Goal: Information Seeking & Learning: Learn about a topic

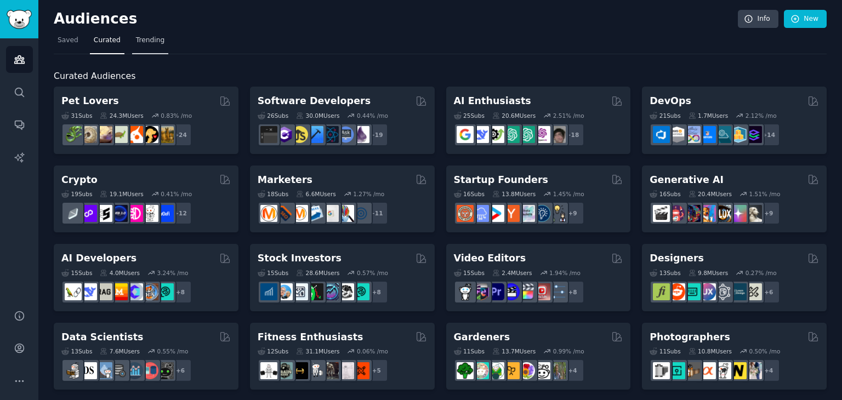
click at [150, 44] on span "Trending" at bounding box center [150, 41] width 28 height 10
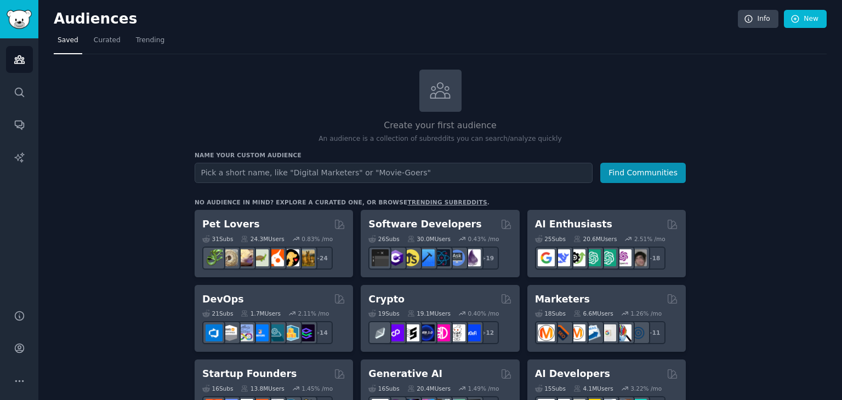
click at [471, 166] on input "text" at bounding box center [394, 173] width 398 height 20
click at [313, 165] on input "text" at bounding box center [394, 173] width 398 height 20
type input "prebiotic gut"
click at [600, 163] on button "Find Communities" at bounding box center [642, 173] width 85 height 20
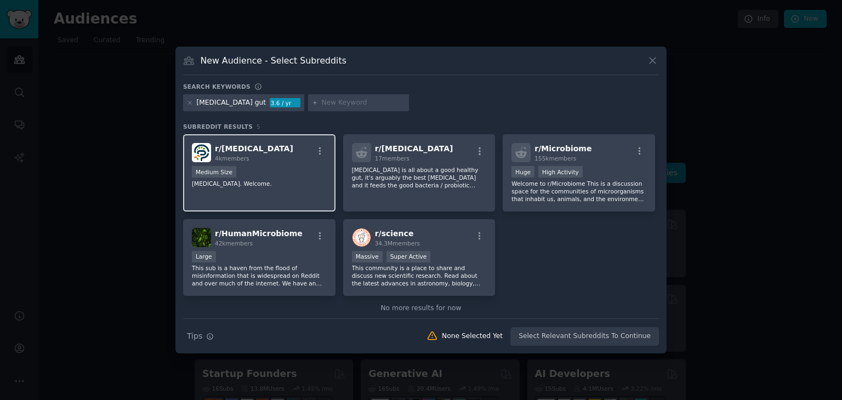
click at [268, 163] on div "r/ Prebiotics 4k members Medium Size Prebiotics. Welcome." at bounding box center [259, 172] width 152 height 77
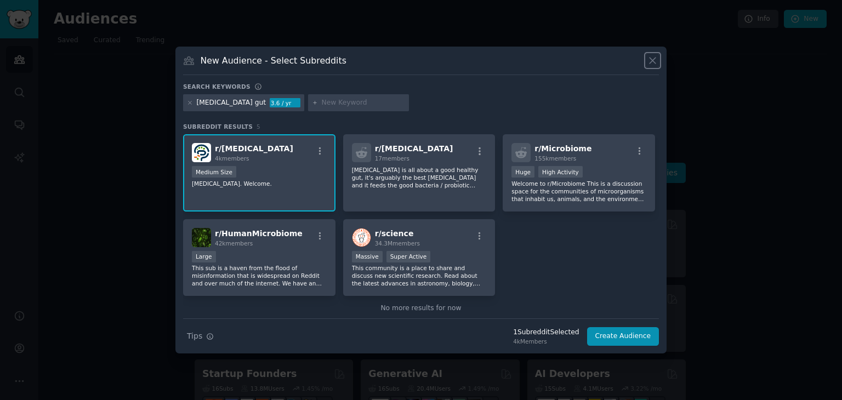
click at [650, 60] on icon at bounding box center [653, 61] width 12 height 12
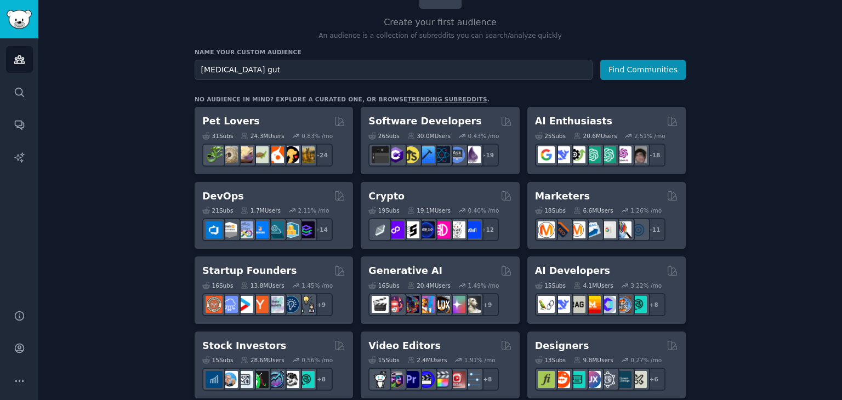
scroll to position [105, 0]
